Goal: Task Accomplishment & Management: Use online tool/utility

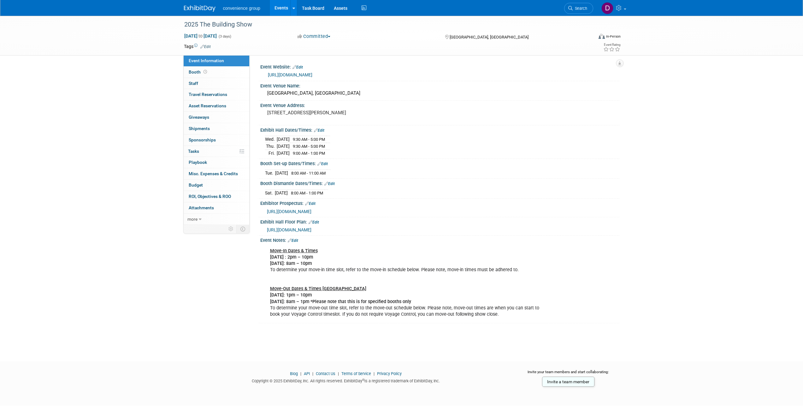
click at [280, 6] on link "Events" at bounding box center [281, 8] width 23 height 16
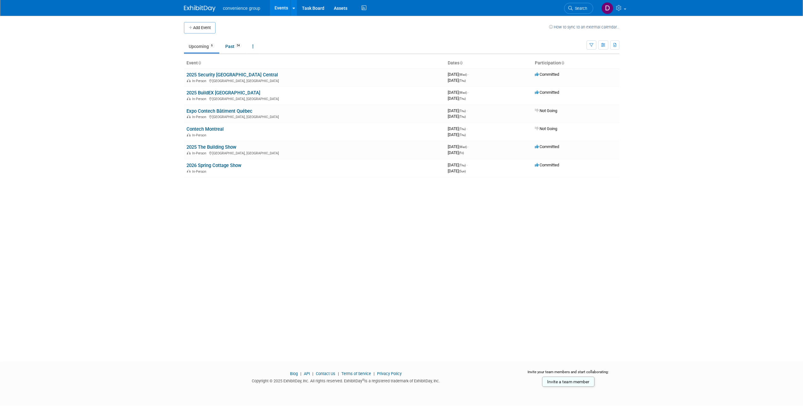
click at [229, 192] on div "Add Event How to sync to an external calendar... New Event Duplicate Event Warn…" at bounding box center [401, 183] width 445 height 334
click at [404, 294] on div "Add Event How to sync to an external calendar... New Event Duplicate Event Warn…" at bounding box center [401, 183] width 445 height 334
